Goal: Register for event/course: Register for event/course

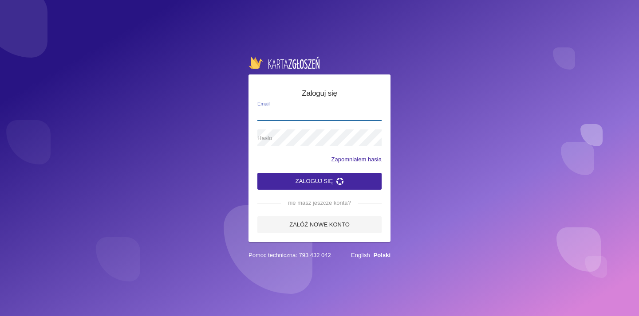
type input "[EMAIL_ADDRESS][DOMAIN_NAME]"
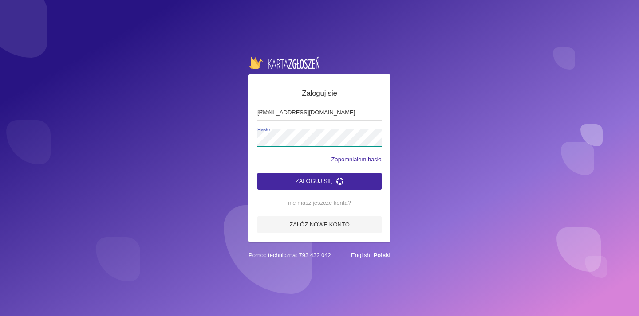
click at [320, 181] on button "Zaloguj się" at bounding box center [319, 181] width 124 height 17
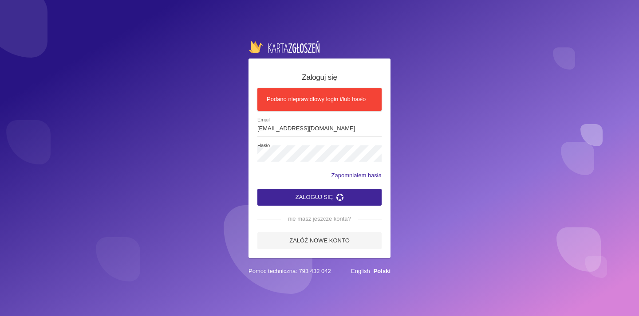
click at [327, 194] on button "Zaloguj się" at bounding box center [319, 197] width 124 height 17
click at [249, 154] on div "Zaloguj się Podano nieprawidłowy login i/lub hasło [EMAIL_ADDRESS][DOMAIN_NAME]…" at bounding box center [320, 159] width 142 height 200
click at [320, 197] on button "Zaloguj się" at bounding box center [319, 197] width 124 height 17
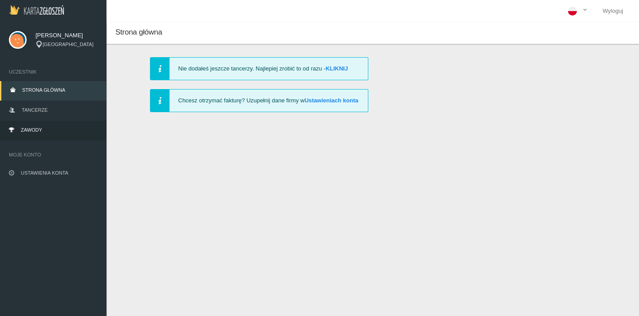
click at [48, 130] on link "Zawody" at bounding box center [53, 131] width 107 height 20
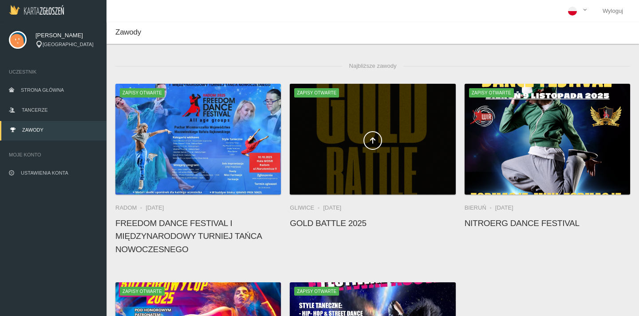
click at [363, 163] on div at bounding box center [373, 139] width 166 height 111
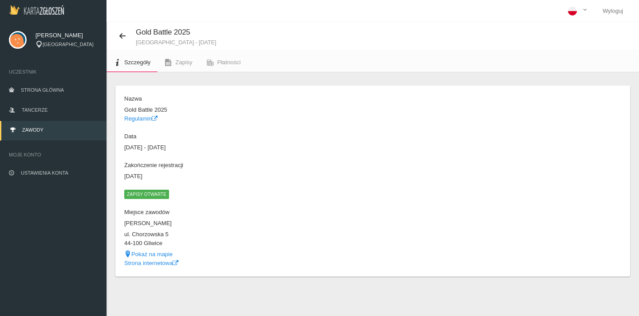
click at [159, 191] on span "Zapisy otwarte" at bounding box center [146, 194] width 45 height 9
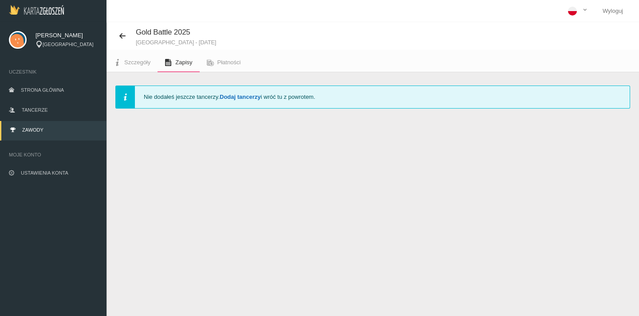
click at [240, 96] on link "Dodaj tancerzy" at bounding box center [240, 97] width 41 height 7
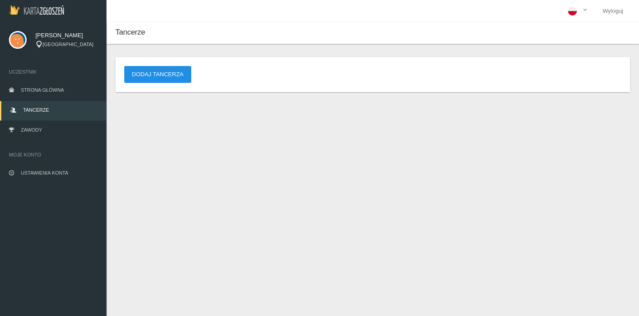
click at [183, 75] on button "Dodaj tancerza" at bounding box center [157, 74] width 67 height 17
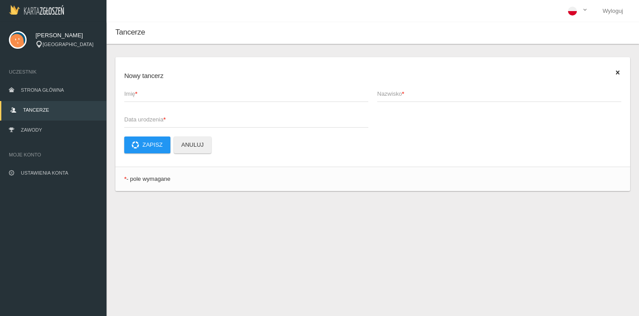
click at [152, 95] on span "Imię *" at bounding box center [241, 94] width 235 height 9
click at [152, 95] on input "Imię *" at bounding box center [246, 93] width 244 height 17
click at [353, 95] on input "Imię *" at bounding box center [246, 93] width 244 height 17
click at [331, 203] on div "Nowy tancerz Imię * Nazwisko * Data urodzenia * Zapisz Anuluj * - pole wymagane" at bounding box center [373, 135] width 533 height 183
click at [57, 172] on span "Ustawienia konta" at bounding box center [44, 172] width 47 height 5
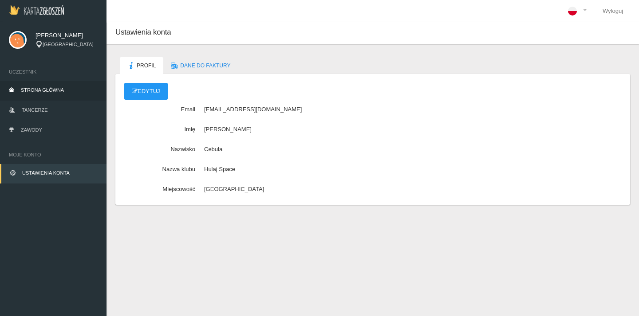
click at [52, 90] on span "Strona główna" at bounding box center [42, 89] width 43 height 5
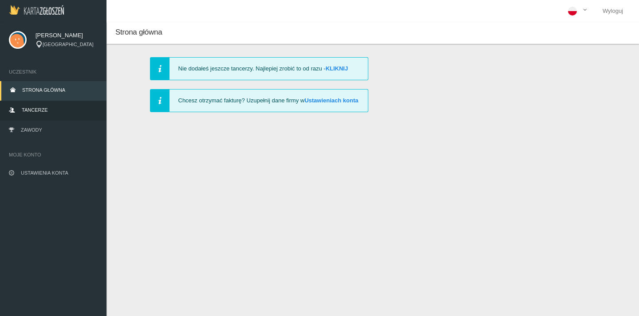
click at [48, 106] on link "Tancerze" at bounding box center [53, 111] width 107 height 20
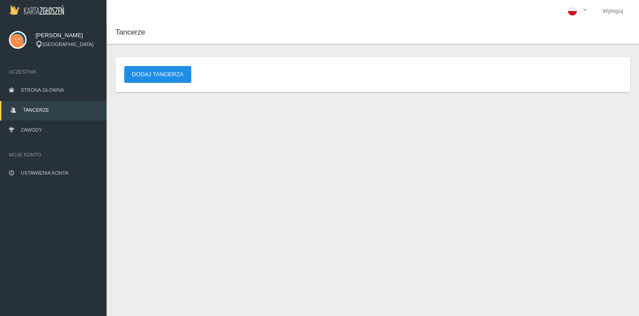
click at [171, 74] on button "Dodaj tancerza" at bounding box center [157, 74] width 67 height 17
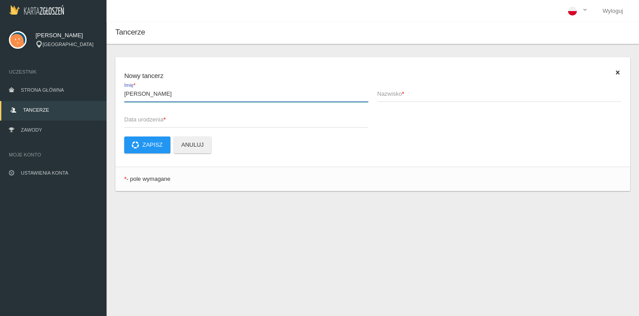
type input "[PERSON_NAME]"
click at [412, 97] on span "Nazwisko *" at bounding box center [494, 94] width 235 height 9
click at [412, 97] on input "Nazwisko *" at bounding box center [499, 93] width 244 height 17
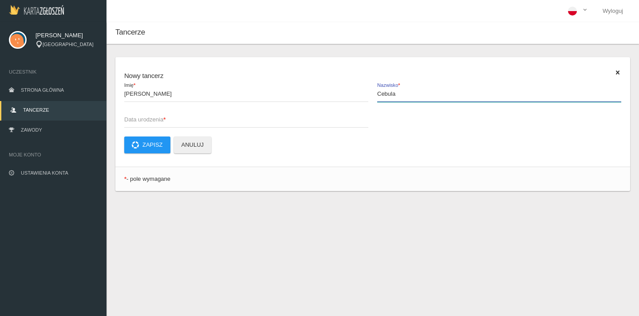
type input "Cebula"
click at [257, 121] on span "Data urodzenia *" at bounding box center [241, 119] width 235 height 9
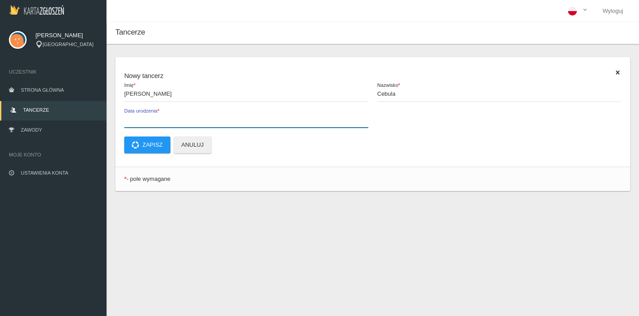
click at [257, 121] on input "Data urodzenia *" at bounding box center [246, 119] width 244 height 17
click at [158, 118] on input "[DATE]" at bounding box center [246, 119] width 244 height 17
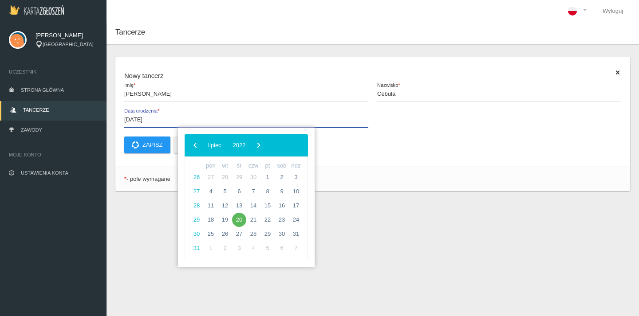
drag, startPoint x: 158, startPoint y: 118, endPoint x: 131, endPoint y: 118, distance: 26.6
click at [131, 118] on input "[DATE]" at bounding box center [246, 119] width 244 height 17
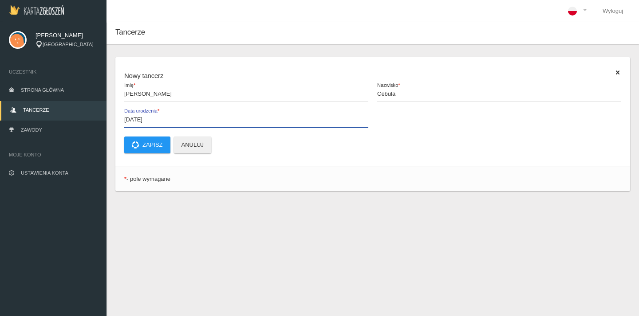
type input "[DATE]"
click at [266, 138] on p "Zapisz Anuluj" at bounding box center [372, 145] width 497 height 17
click at [229, 120] on input "[DATE]" at bounding box center [246, 119] width 244 height 17
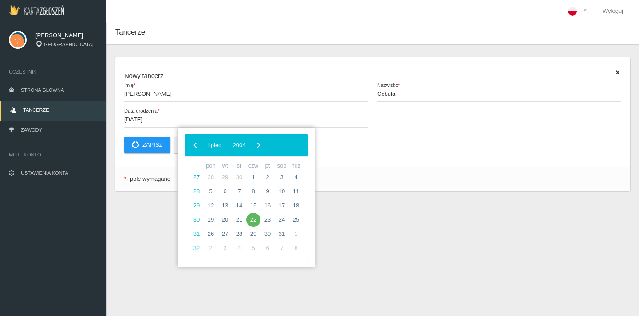
click at [387, 209] on div "Nowy tancerz [PERSON_NAME] * Cebula Nazwisko * [DATE] Data urodzenia * Zapisz A…" at bounding box center [373, 135] width 533 height 183
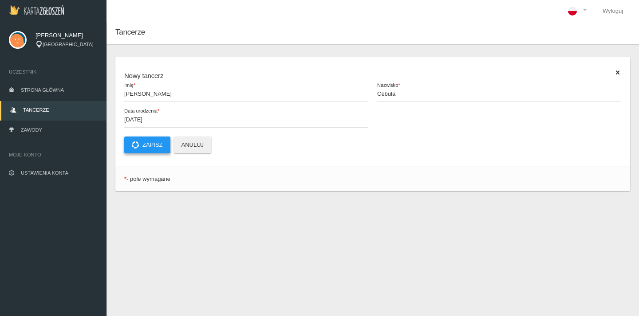
click at [149, 143] on button "Zapisz" at bounding box center [147, 145] width 46 height 17
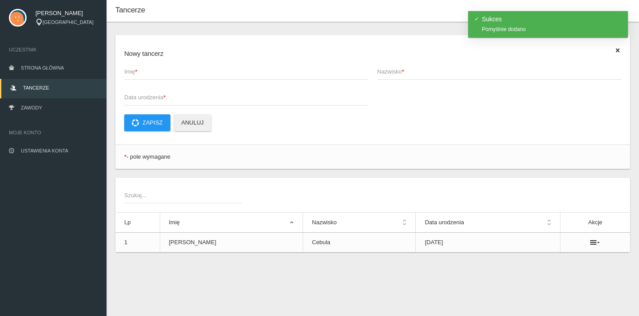
scroll to position [22, 0]
click at [595, 245] on icon at bounding box center [595, 242] width 10 height 7
click at [430, 281] on div "Nowy tancerz Imię * Nazwisko * Data urodzenia * Zapisz Anuluj * - pole wymagane…" at bounding box center [373, 155] width 533 height 266
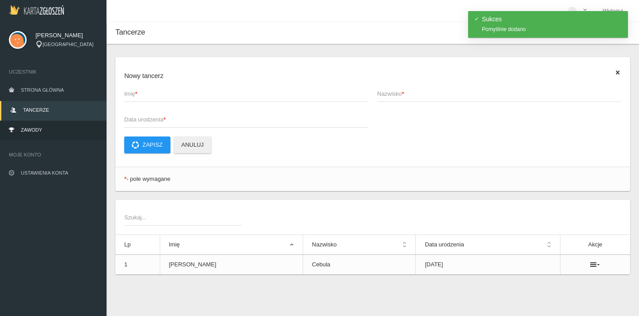
scroll to position [0, 0]
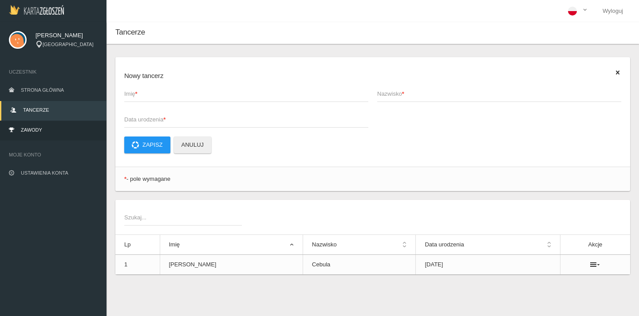
click at [54, 132] on link "Zawody" at bounding box center [53, 131] width 107 height 20
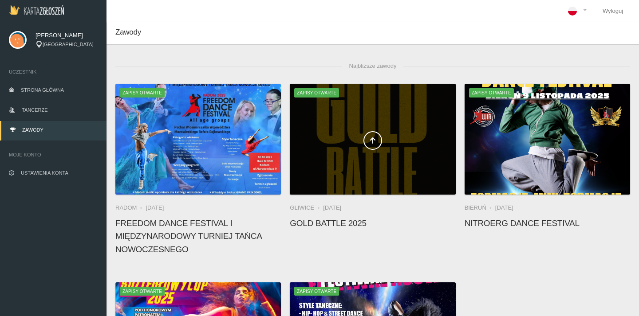
click at [350, 128] on div at bounding box center [373, 139] width 166 height 111
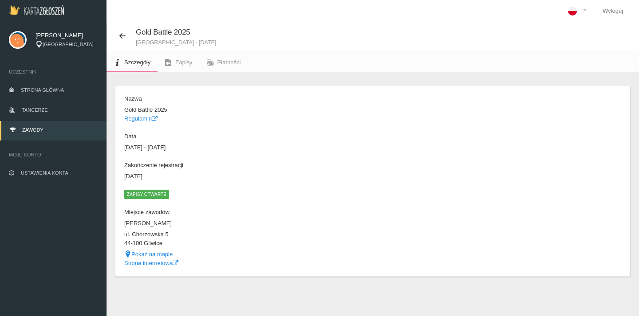
click at [148, 194] on span "Zapisy otwarte" at bounding box center [146, 194] width 45 height 9
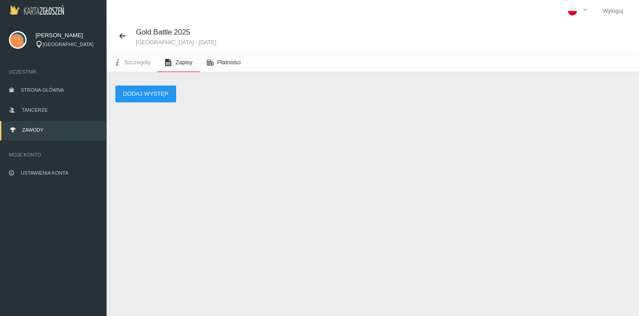
click at [218, 62] on span "Płatności" at bounding box center [230, 62] width 24 height 7
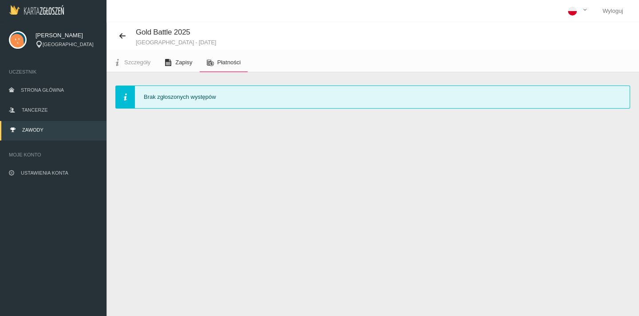
click at [175, 62] on link "Zapisy" at bounding box center [179, 63] width 42 height 20
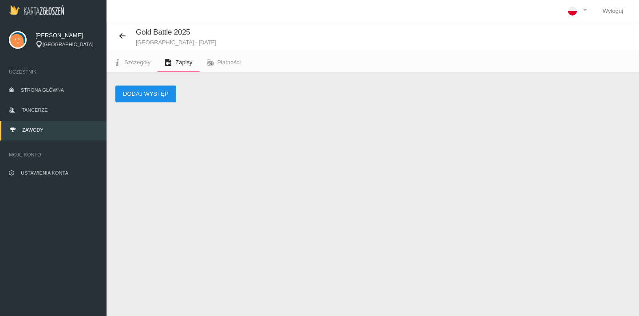
click at [160, 94] on button "Dodaj występ" at bounding box center [145, 94] width 61 height 17
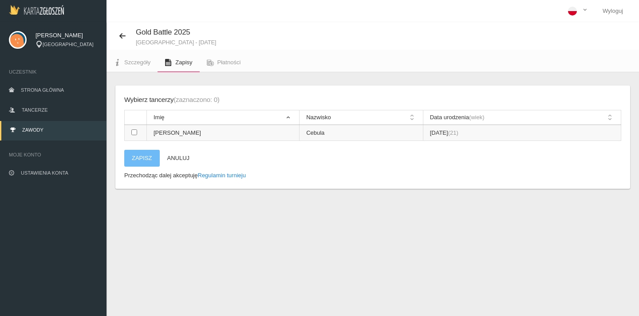
click at [133, 131] on input "checkbox" at bounding box center [134, 133] width 6 height 6
checkbox input "true"
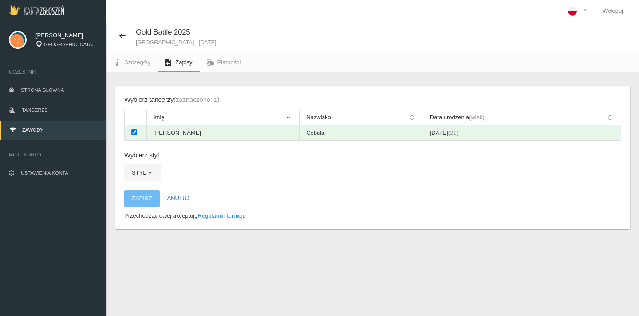
click at [180, 194] on button "Anuluj" at bounding box center [179, 198] width 38 height 17
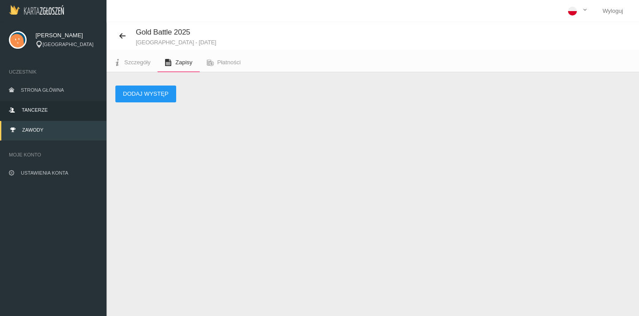
click at [50, 113] on link "Tancerze" at bounding box center [53, 111] width 107 height 20
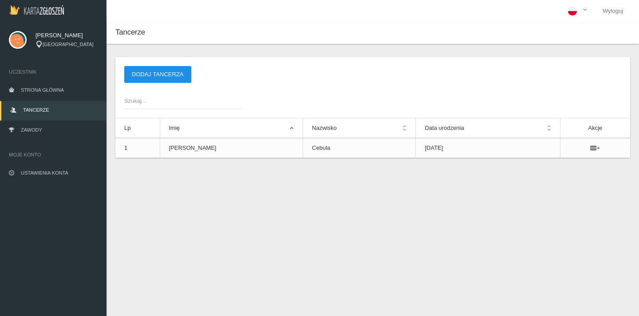
click at [173, 75] on button "Dodaj tancerza" at bounding box center [157, 74] width 67 height 17
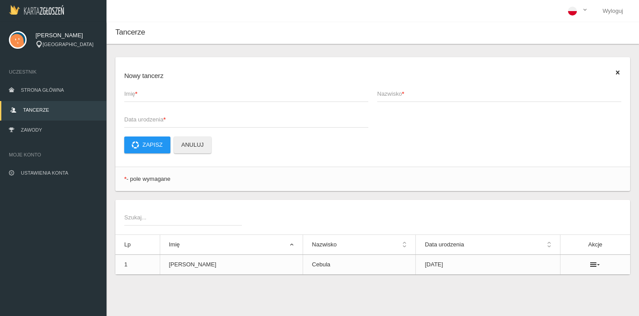
click at [138, 92] on strong "*" at bounding box center [136, 94] width 2 height 7
click at [138, 92] on input "Imię *" at bounding box center [246, 93] width 244 height 17
type input "Martyna"
click at [413, 93] on span "Nazwisko *" at bounding box center [494, 94] width 235 height 9
click at [413, 93] on input "Nazwisko *" at bounding box center [499, 93] width 244 height 17
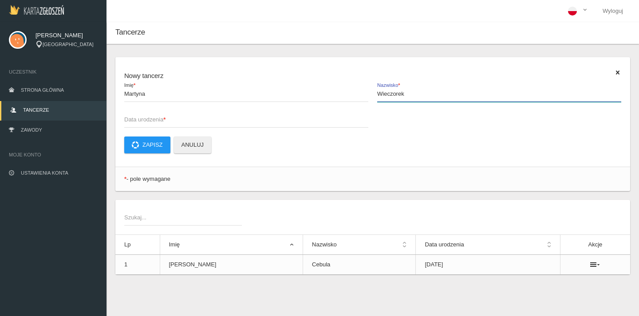
type input "Wieczorek"
click at [257, 119] on span "Data urodzenia *" at bounding box center [241, 119] width 235 height 9
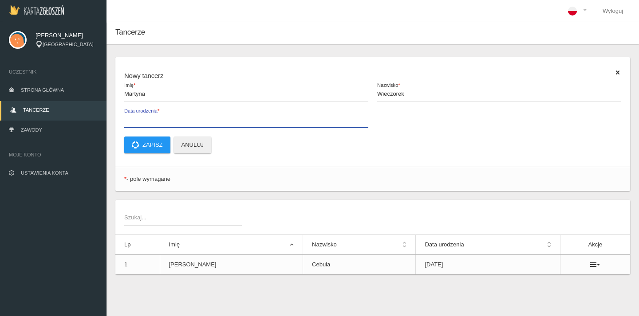
click at [257, 119] on input "Data urodzenia *" at bounding box center [246, 119] width 244 height 17
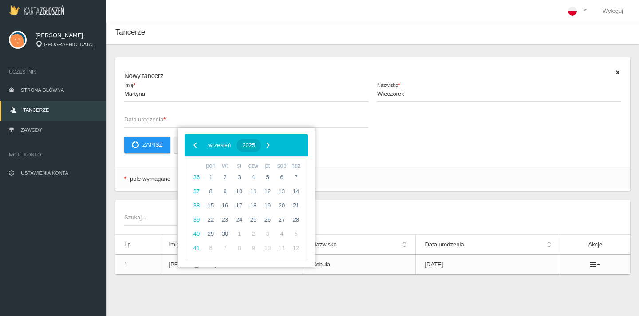
click at [255, 146] on span "2025" at bounding box center [248, 145] width 13 height 7
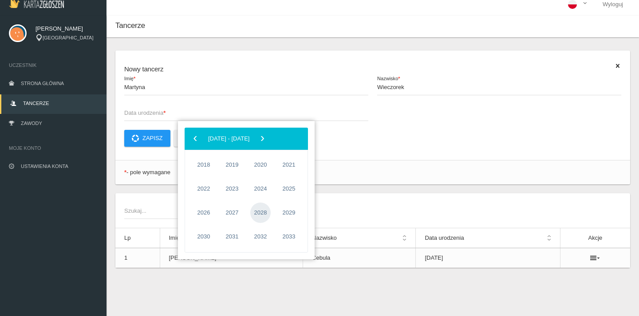
scroll to position [4, 0]
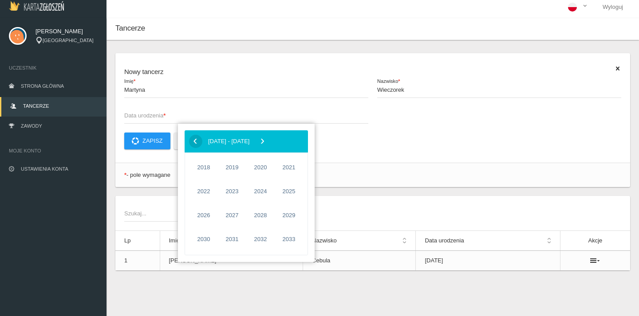
click at [195, 141] on span "‹" at bounding box center [195, 140] width 13 height 13
click at [234, 189] on span "2007" at bounding box center [232, 192] width 20 height 20
click at [290, 191] on span "czerwiec" at bounding box center [285, 192] width 36 height 14
click at [211, 183] on span "4" at bounding box center [211, 188] width 14 height 14
type input "[DATE]"
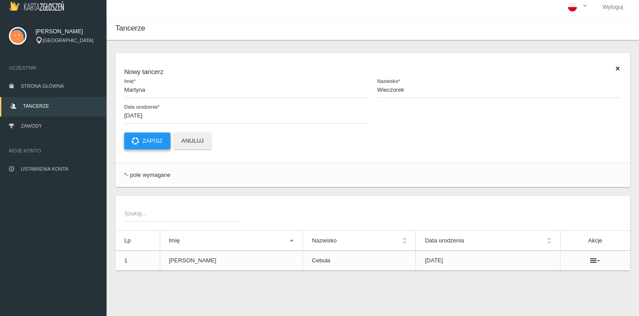
click at [153, 136] on button "Zapisz" at bounding box center [147, 141] width 46 height 17
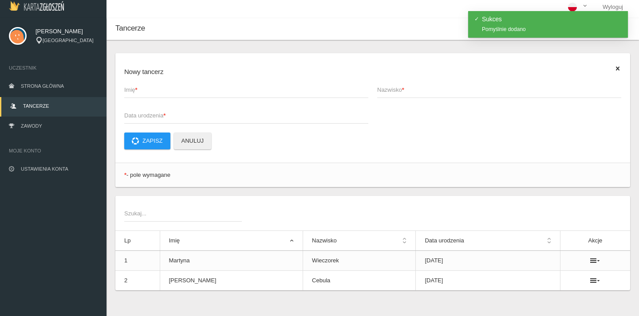
click at [147, 89] on span "Imię *" at bounding box center [241, 90] width 235 height 9
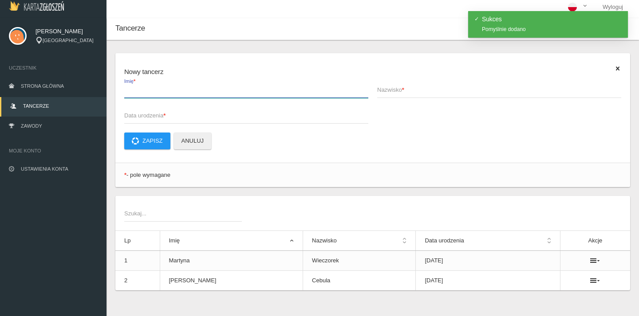
click at [147, 89] on input "Imię *" at bounding box center [246, 89] width 244 height 17
type input "k"
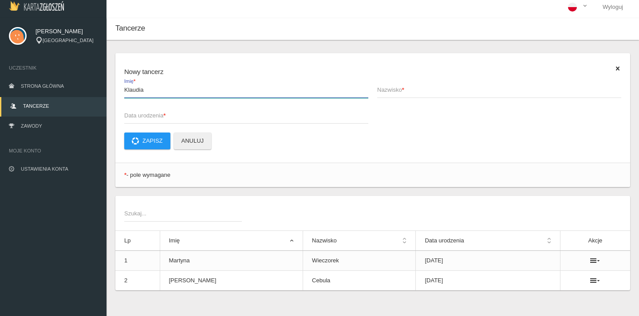
type input "Klaudia"
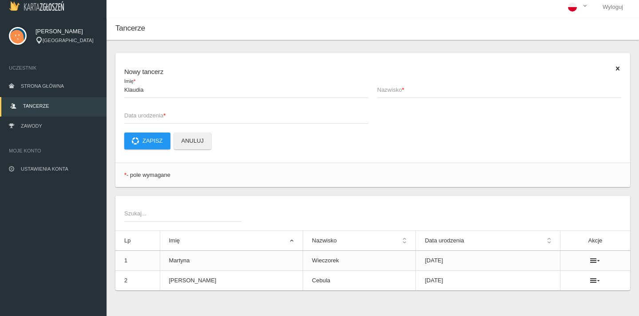
click at [403, 93] on strong "*" at bounding box center [403, 90] width 2 height 7
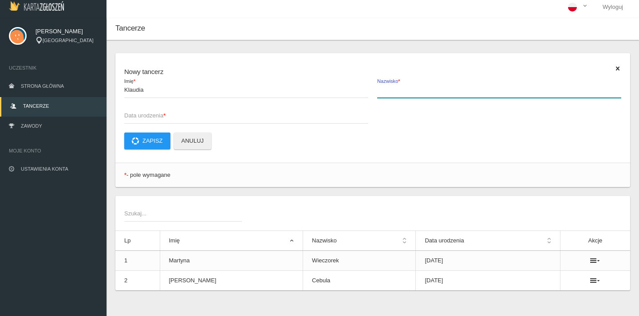
click at [403, 93] on input "Nazwisko *" at bounding box center [499, 89] width 244 height 17
type input "Świerczyna"
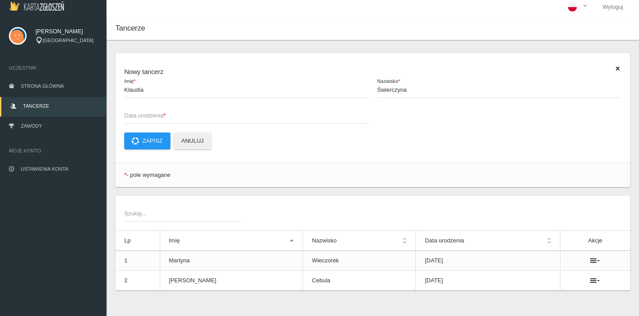
click at [251, 120] on span "Data urodzenia *" at bounding box center [241, 115] width 235 height 9
click at [251, 120] on input "Data urodzenia *" at bounding box center [246, 115] width 244 height 17
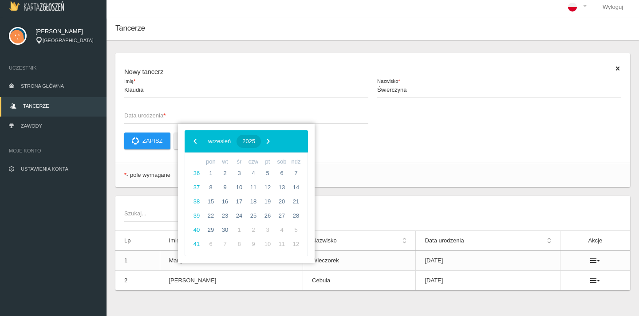
click at [255, 139] on span "2025" at bounding box center [248, 141] width 13 height 7
click at [195, 140] on span "‹" at bounding box center [195, 140] width 13 height 13
click at [254, 191] on span "2008" at bounding box center [260, 192] width 20 height 20
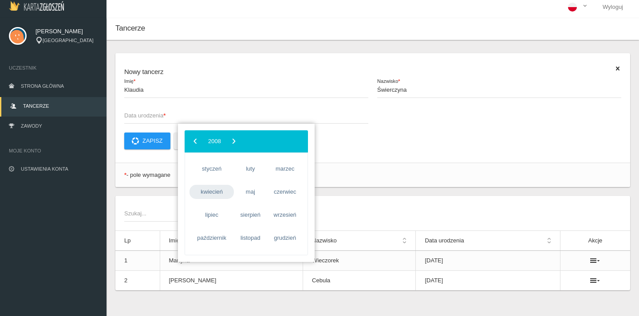
click at [219, 191] on span "kwiecień" at bounding box center [212, 192] width 44 height 14
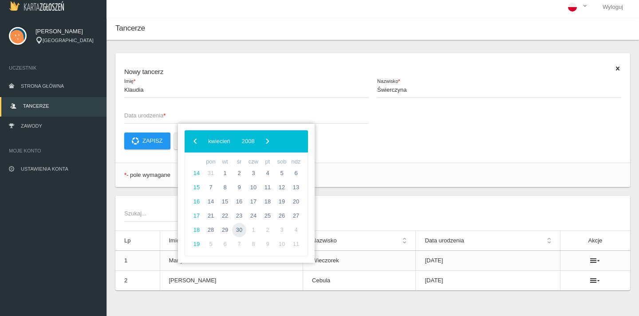
click at [236, 229] on span "30" at bounding box center [239, 230] width 14 height 14
type input "[DATE]"
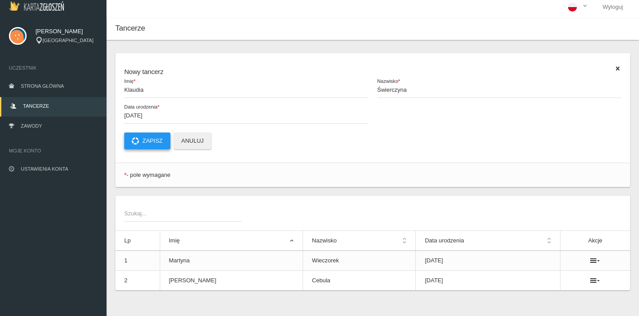
click at [159, 142] on button "Zapisz" at bounding box center [147, 141] width 46 height 17
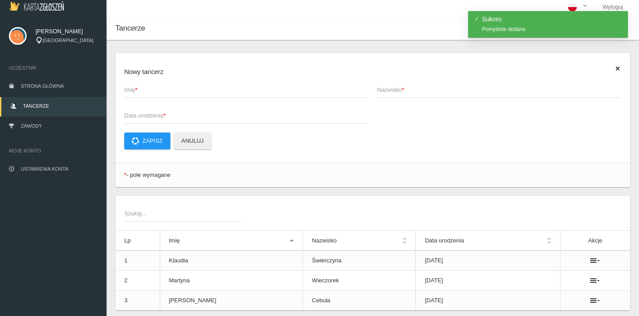
click at [157, 89] on span "Imię *" at bounding box center [241, 90] width 235 height 9
click at [157, 89] on input "Imię *" at bounding box center [246, 89] width 244 height 17
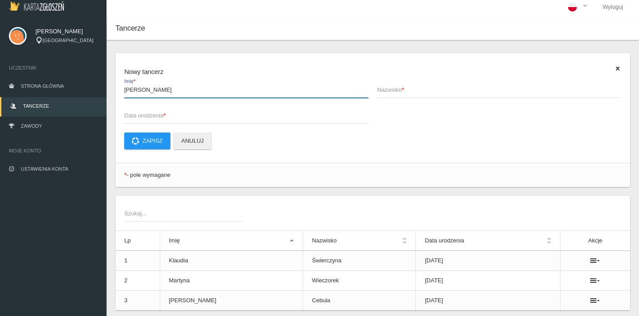
type input "[PERSON_NAME]"
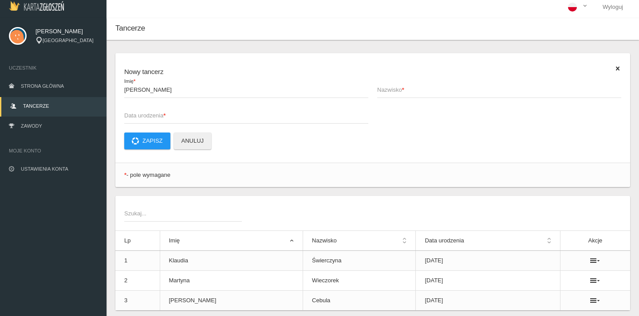
click at [404, 90] on strong "*" at bounding box center [403, 90] width 2 height 7
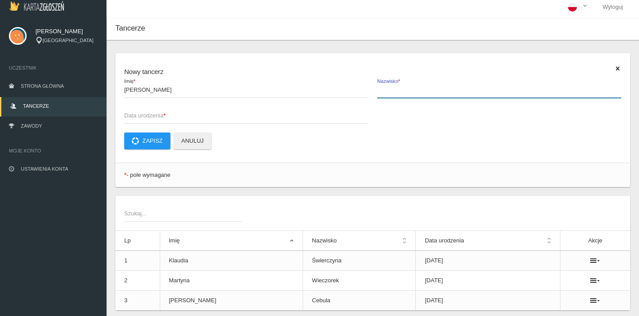
click at [405, 90] on input "Nazwisko *" at bounding box center [499, 89] width 244 height 17
type input "[PERSON_NAME]"
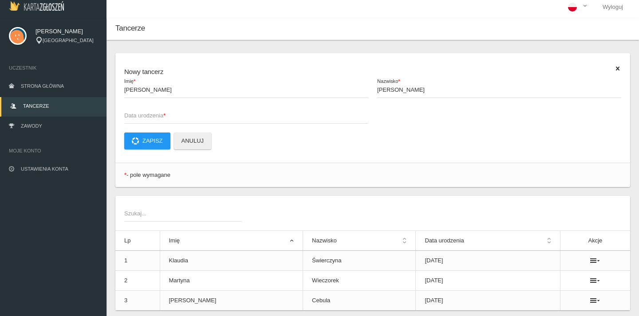
click at [290, 119] on span "Data urodzenia *" at bounding box center [241, 115] width 235 height 9
click at [290, 119] on input "Data urodzenia *" at bounding box center [246, 115] width 244 height 17
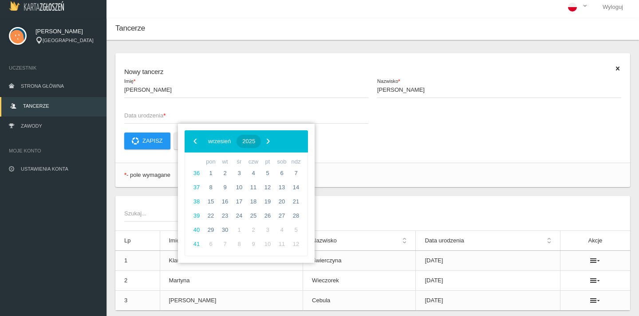
click at [255, 143] on span "2025" at bounding box center [248, 141] width 13 height 7
click at [196, 141] on span "‹" at bounding box center [195, 140] width 13 height 13
click at [282, 193] on span "2009" at bounding box center [289, 192] width 20 height 20
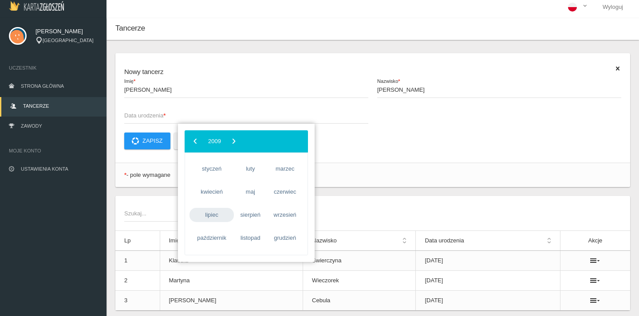
click at [220, 213] on span "lipiec" at bounding box center [212, 215] width 44 height 14
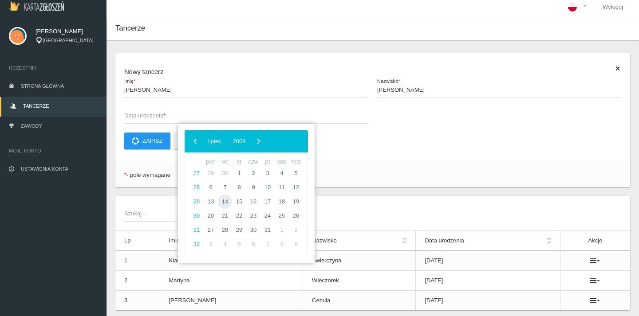
click at [226, 199] on span "14" at bounding box center [225, 202] width 14 height 14
type input "[DATE]"
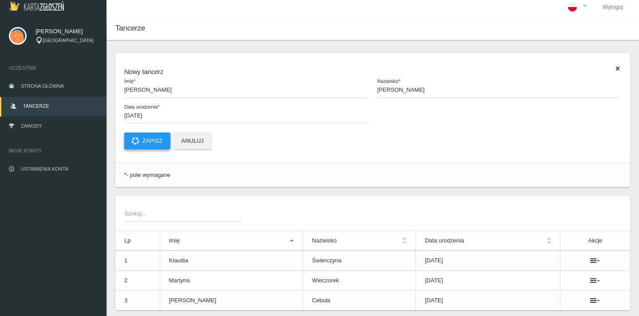
click at [149, 142] on button "Zapisz" at bounding box center [147, 141] width 46 height 17
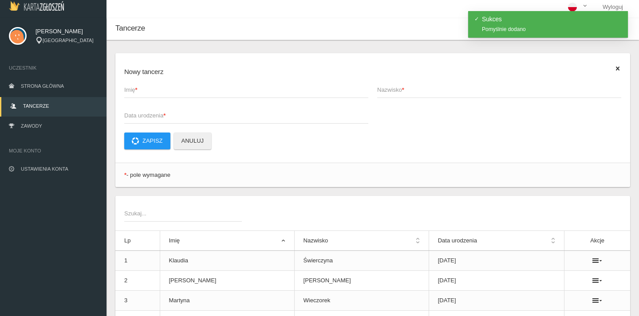
click at [167, 91] on span "Imię *" at bounding box center [241, 90] width 235 height 9
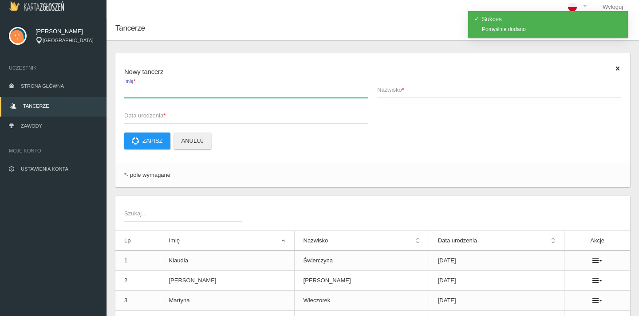
click at [167, 91] on input "Imię *" at bounding box center [246, 89] width 244 height 17
type input "[PERSON_NAME]"
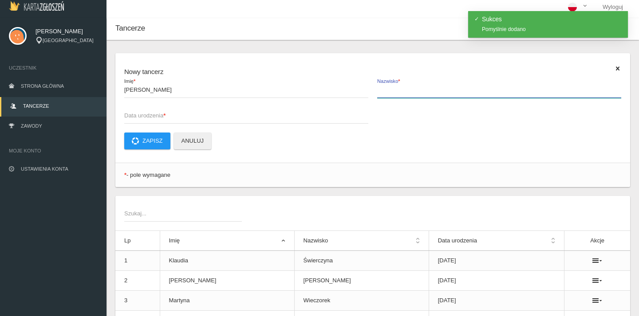
click at [404, 85] on label "Nazwisko *" at bounding box center [499, 89] width 244 height 17
click at [404, 85] on input "Nazwisko *" at bounding box center [499, 89] width 244 height 17
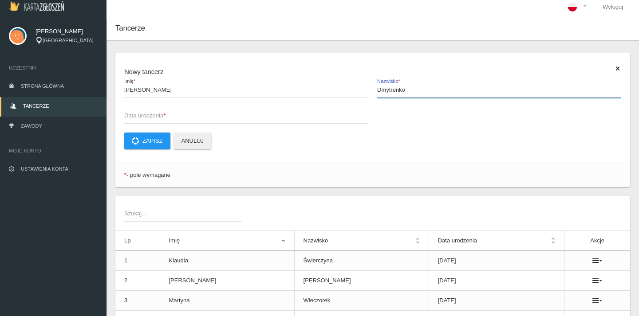
type input "Dmytrenko"
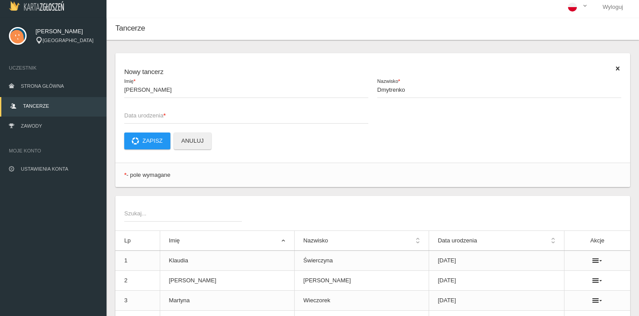
click at [223, 117] on span "Data urodzenia *" at bounding box center [241, 115] width 235 height 9
click at [223, 117] on input "Data urodzenia *" at bounding box center [246, 115] width 244 height 17
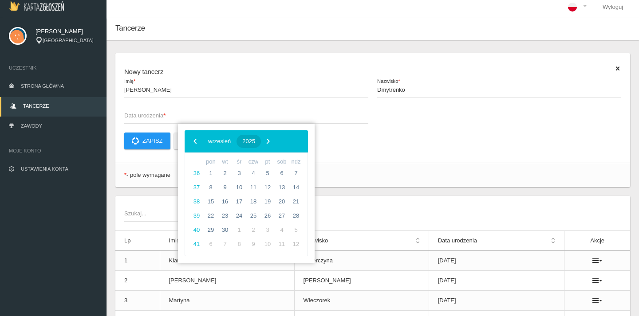
click at [261, 137] on button "2025" at bounding box center [249, 141] width 24 height 13
click at [198, 144] on span "‹" at bounding box center [195, 140] width 13 height 13
click at [234, 194] on span "2007" at bounding box center [232, 192] width 20 height 20
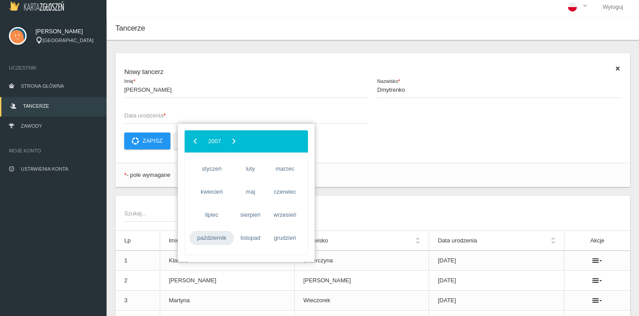
click at [209, 237] on span "październik" at bounding box center [212, 238] width 44 height 14
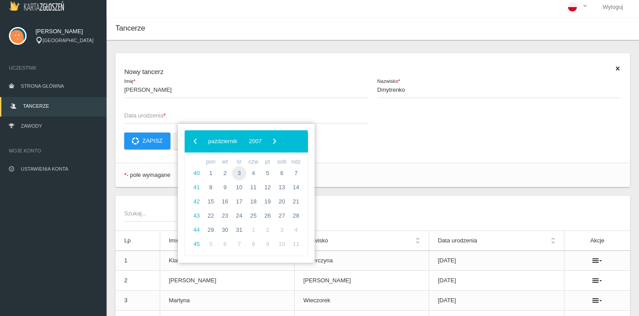
click at [241, 171] on span "3" at bounding box center [239, 173] width 14 height 14
type input "[DATE]"
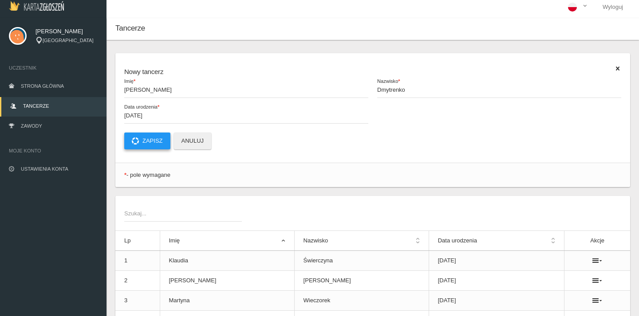
click at [142, 139] on button "Zapisz" at bounding box center [147, 141] width 46 height 17
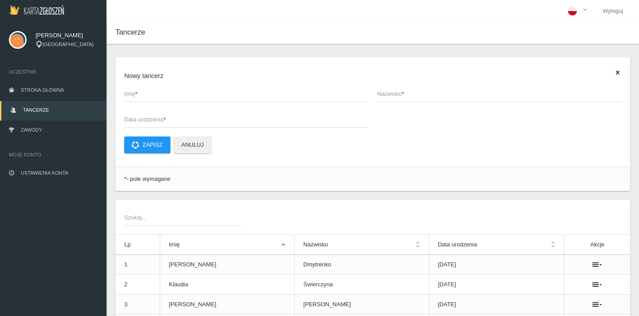
scroll to position [0, 0]
click at [61, 91] on span "Strona główna" at bounding box center [42, 89] width 43 height 5
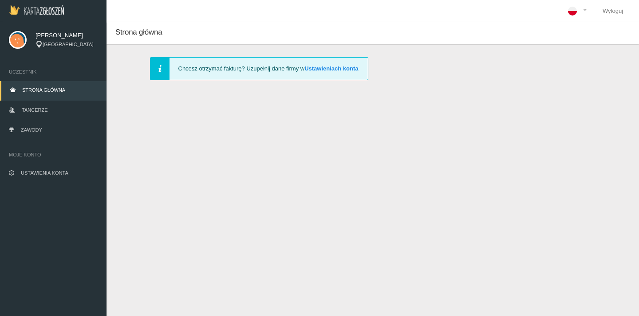
click at [60, 37] on span "[PERSON_NAME]" at bounding box center [67, 35] width 62 height 9
click at [24, 38] on img at bounding box center [18, 40] width 18 height 18
click at [19, 41] on img at bounding box center [18, 40] width 18 height 18
click at [67, 175] on span "Ustawienia konta" at bounding box center [44, 172] width 47 height 5
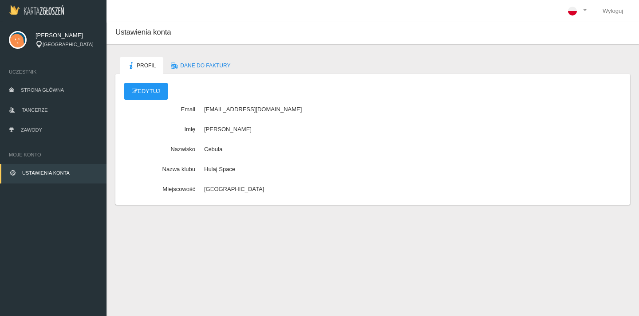
click at [582, 11] on span at bounding box center [584, 10] width 7 height 9
click at [507, 59] on p "Profil Dane do faktury" at bounding box center [372, 65] width 515 height 17
click at [49, 113] on link "Tancerze" at bounding box center [53, 111] width 107 height 20
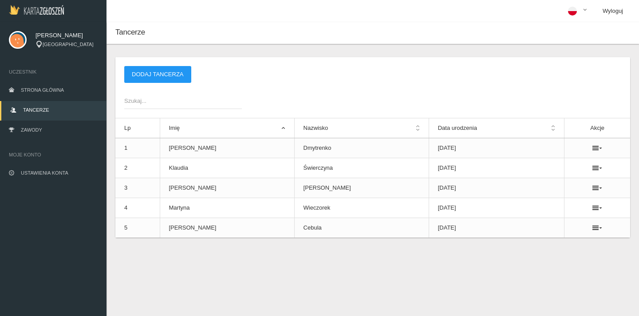
click at [617, 12] on link "Wyloguj" at bounding box center [613, 11] width 35 height 22
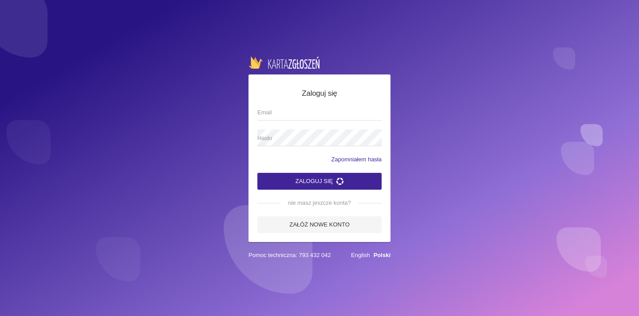
click at [344, 185] on icon "submit" at bounding box center [339, 181] width 7 height 7
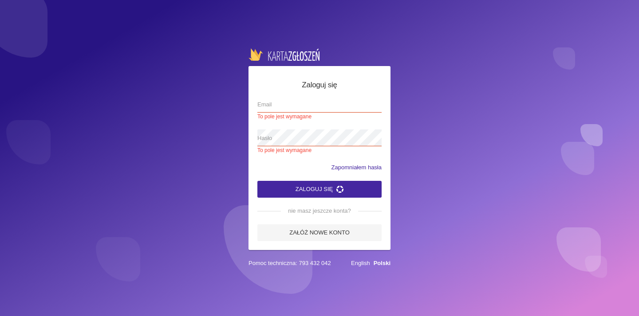
click at [289, 104] on span "Email" at bounding box center [314, 104] width 115 height 9
click at [289, 104] on input "Email To pole jest wymagane" at bounding box center [319, 104] width 124 height 17
type input "[EMAIL_ADDRESS][DOMAIN_NAME]"
click at [320, 181] on button "Zaloguj się" at bounding box center [319, 189] width 124 height 17
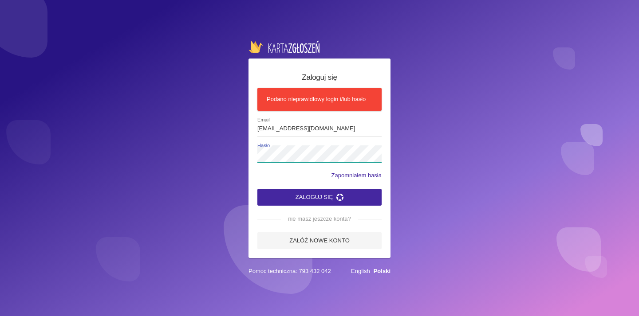
click at [320, 197] on button "Zaloguj się" at bounding box center [319, 197] width 124 height 17
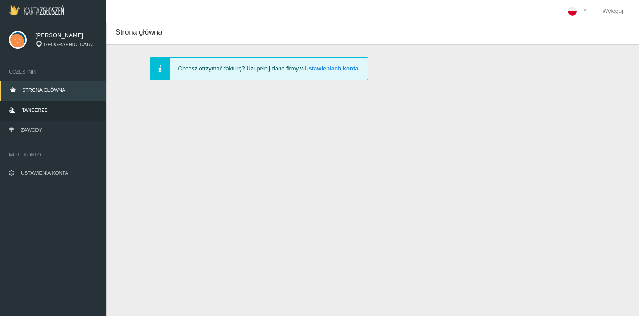
click at [60, 110] on link "Tancerze" at bounding box center [53, 111] width 107 height 20
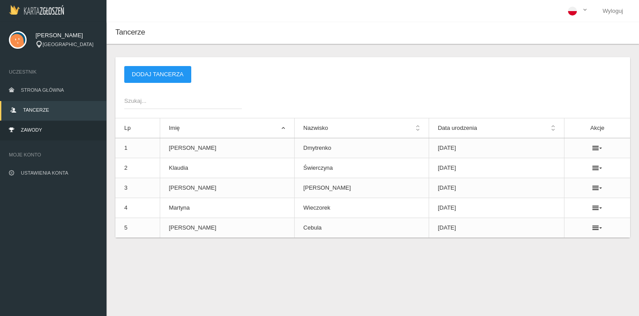
click at [44, 129] on link "Zawody" at bounding box center [53, 131] width 107 height 20
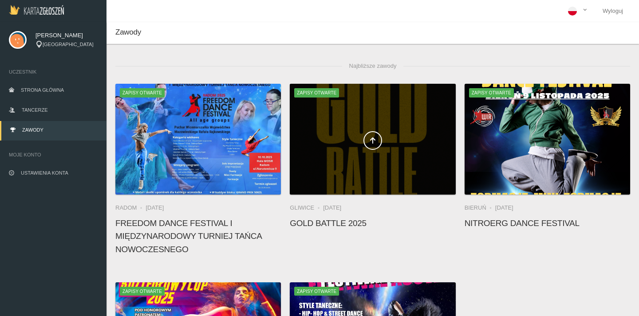
click at [346, 130] on div at bounding box center [373, 139] width 166 height 111
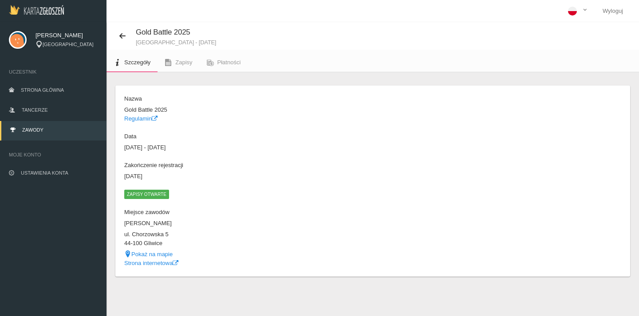
click at [162, 192] on span "Zapisy otwarte" at bounding box center [146, 194] width 45 height 9
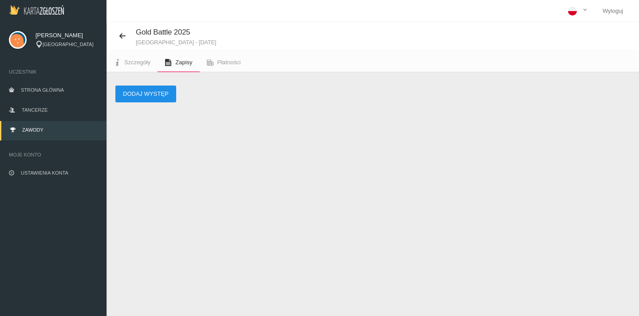
click at [157, 97] on button "Dodaj występ" at bounding box center [145, 94] width 61 height 17
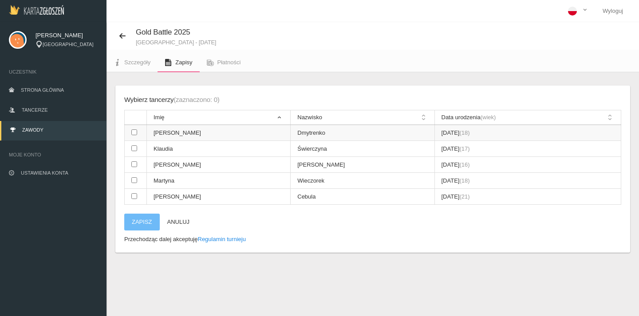
click at [134, 132] on input "checkbox" at bounding box center [134, 133] width 6 height 6
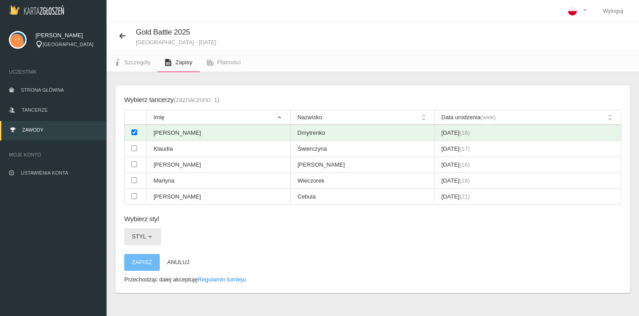
click at [150, 233] on span "button" at bounding box center [149, 236] width 7 height 7
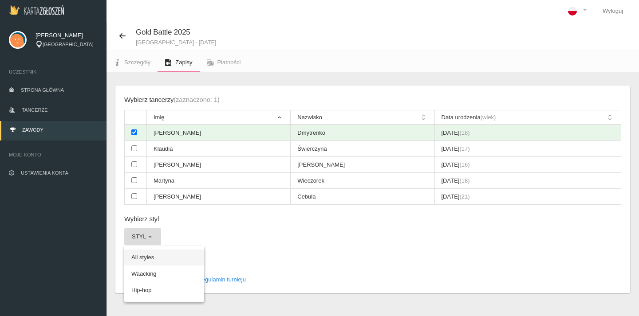
click at [160, 250] on link "All styles" at bounding box center [164, 258] width 80 height 16
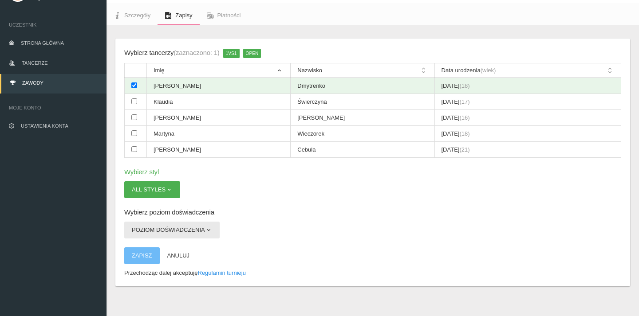
scroll to position [46, 0]
click at [206, 228] on span "button" at bounding box center [208, 231] width 7 height 7
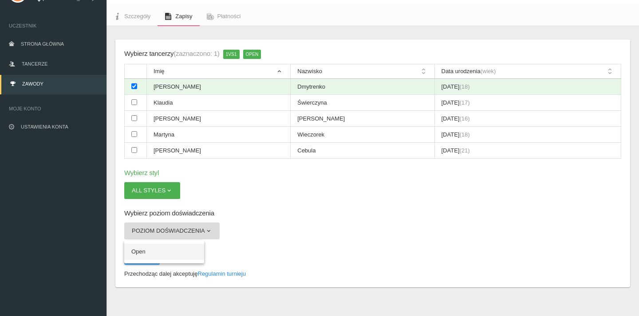
click at [194, 244] on link "Open" at bounding box center [164, 252] width 80 height 16
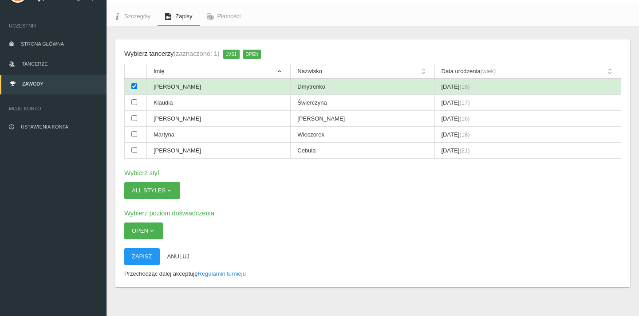
click at [134, 88] on input "checkbox" at bounding box center [134, 86] width 6 height 6
checkbox input "false"
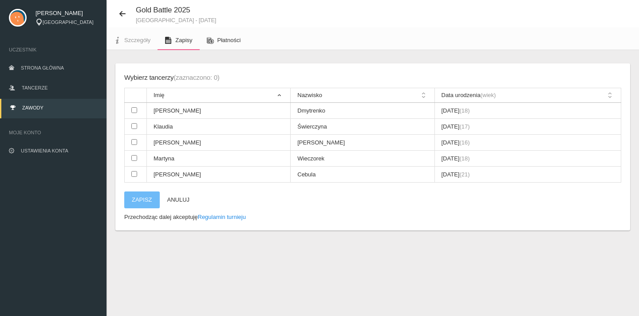
click at [225, 40] on span "Płatności" at bounding box center [230, 40] width 24 height 7
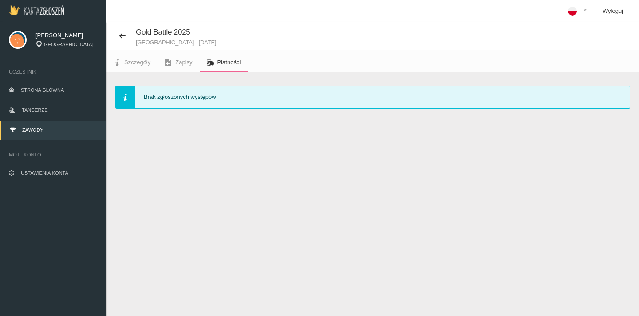
click at [613, 12] on link "Wyloguj" at bounding box center [613, 11] width 35 height 22
